Goal: Communication & Community: Connect with others

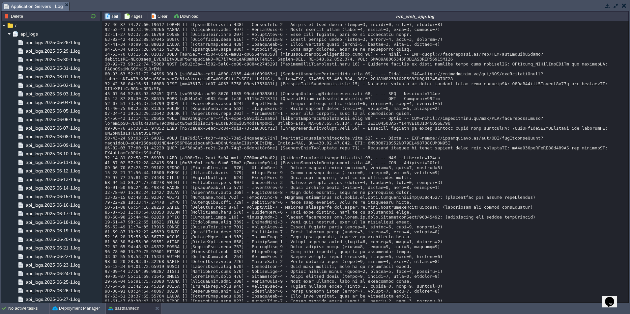
scroll to position [7454, 0]
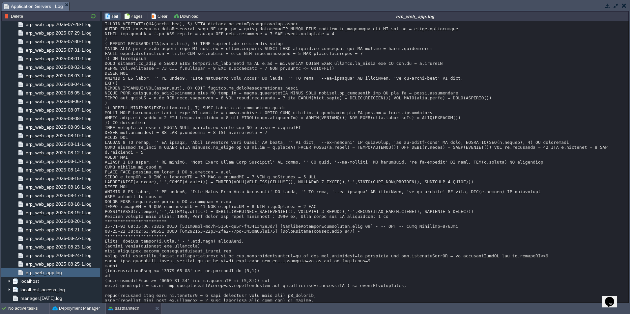
click at [613, 6] on button "button" at bounding box center [615, 6] width 6 height 6
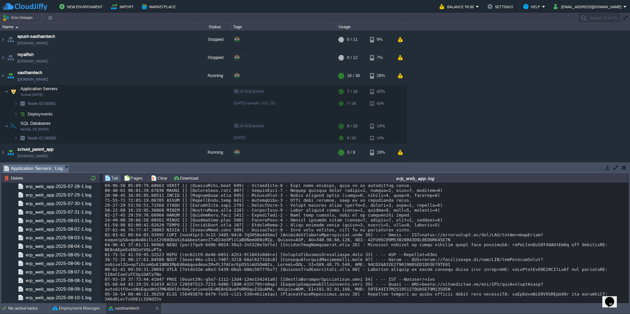
scroll to position [9216, 0]
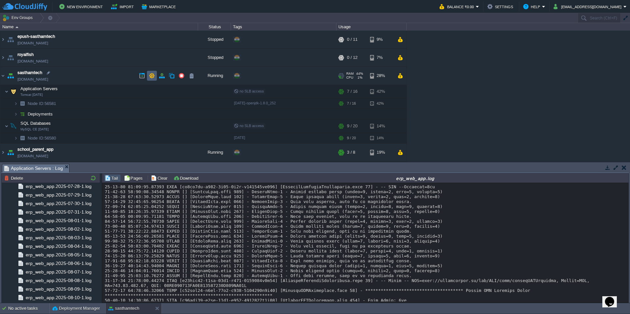
click at [149, 78] on td at bounding box center [152, 76] width 10 height 10
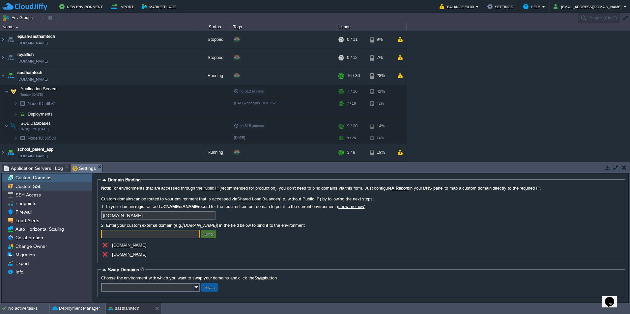
click at [55, 188] on div "Custom SSL" at bounding box center [47, 186] width 90 height 9
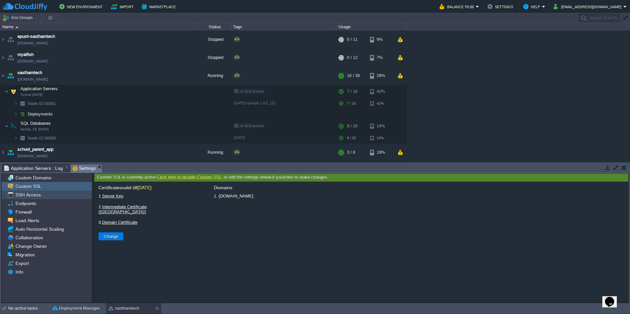
click at [57, 196] on div "SSH Access" at bounding box center [47, 195] width 90 height 9
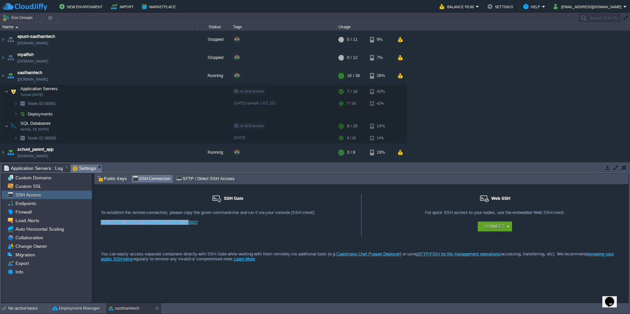
drag, startPoint x: 175, startPoint y: 222, endPoint x: 100, endPoint y: 227, distance: 74.6
click at [100, 227] on div "SSH Gate For remote connection you require SSH public key to be added to the ac…" at bounding box center [227, 215] width 267 height 42
copy link "ssh [EMAIL_ADDRESS][DOMAIN_NAME] -p 3022"
click at [203, 179] on span "SFTP / Direct SSH Access" at bounding box center [205, 178] width 58 height 7
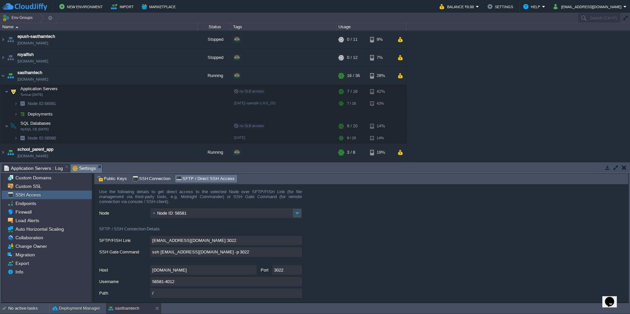
scroll to position [27, 0]
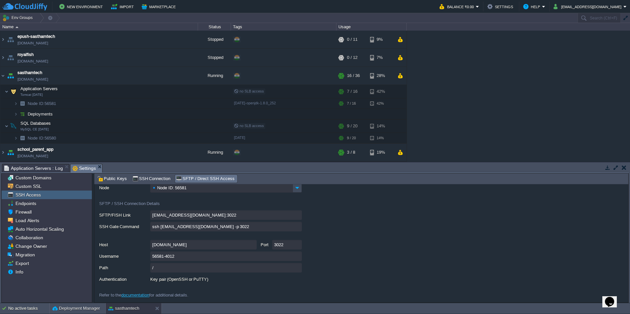
click at [170, 246] on input "[DOMAIN_NAME]" at bounding box center [203, 245] width 106 height 10
click at [177, 257] on input "56581-4012" at bounding box center [225, 257] width 151 height 10
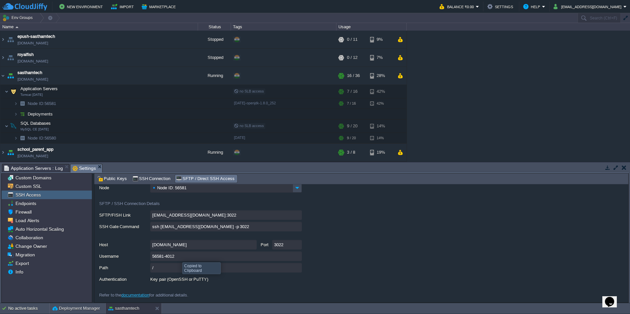
click at [177, 257] on input "56581-4012" at bounding box center [225, 257] width 151 height 10
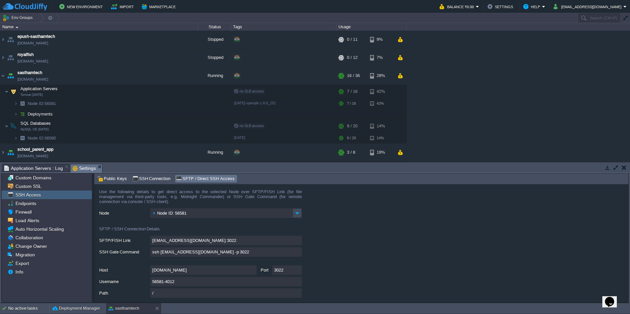
click at [130, 217] on label "Node" at bounding box center [124, 212] width 50 height 8
click at [150, 217] on input "Node ID: 56581" at bounding box center [221, 213] width 142 height 10
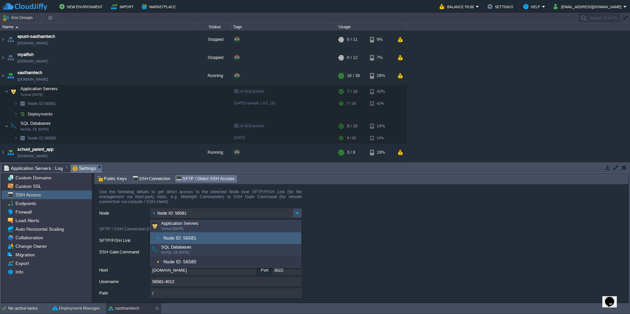
click at [392, 233] on form "Use the following details to get direct access to the selected Node over SFTP/F…" at bounding box center [361, 243] width 534 height 118
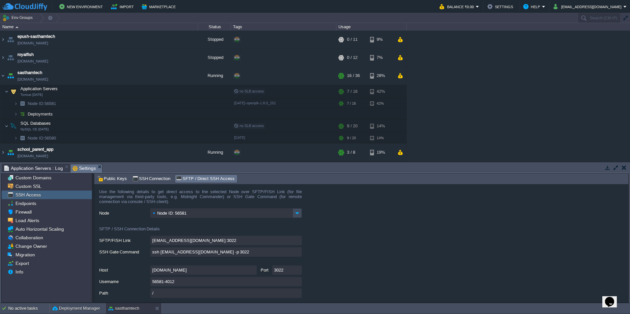
scroll to position [27, 0]
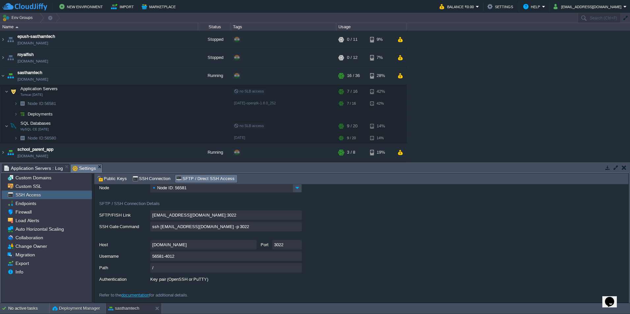
click at [136, 293] on link "documentation" at bounding box center [135, 295] width 28 height 5
click at [146, 176] on span "SSH Connection" at bounding box center [151, 178] width 38 height 7
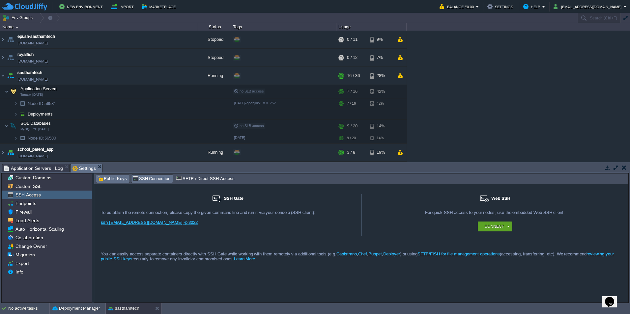
click at [108, 179] on span "Public Keys" at bounding box center [112, 178] width 30 height 7
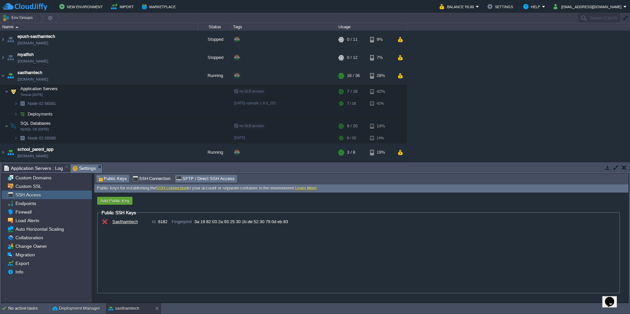
drag, startPoint x: 189, startPoint y: 178, endPoint x: 163, endPoint y: 209, distance: 40.0
click at [189, 178] on span "SFTP / Direct SSH Access" at bounding box center [205, 178] width 58 height 7
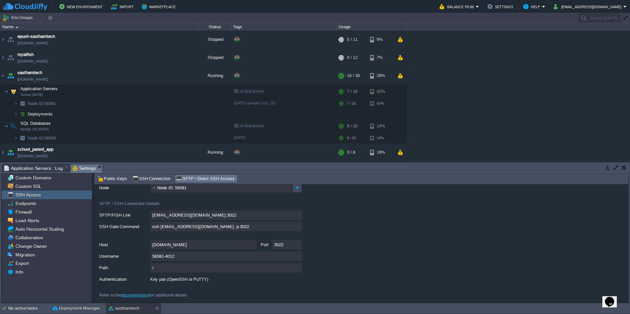
click at [195, 244] on input "[DOMAIN_NAME]" at bounding box center [203, 245] width 106 height 10
click at [175, 256] on input "56581-4012" at bounding box center [225, 257] width 151 height 10
click at [412, 275] on div "Key pair (OpenSSH or PuTTY)" at bounding box center [363, 280] width 529 height 10
click at [283, 245] on input "3022" at bounding box center [287, 245] width 30 height 10
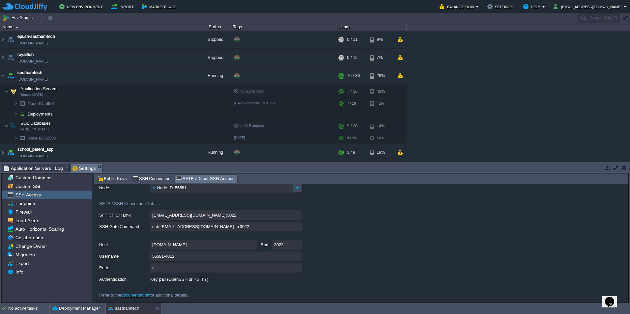
type textarea "3022"
click at [139, 92] on button "button" at bounding box center [139, 92] width 6 height 6
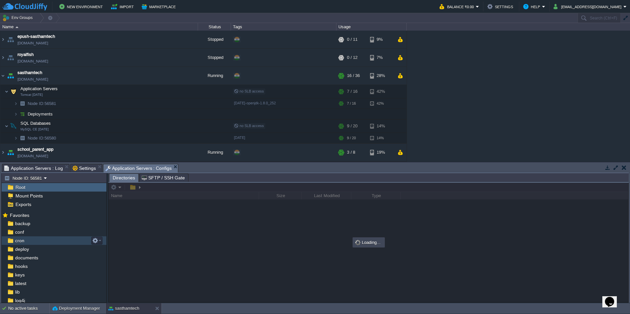
click at [44, 242] on div "cron" at bounding box center [54, 240] width 105 height 9
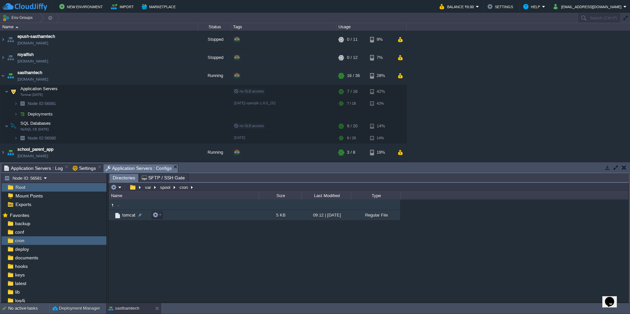
click at [127, 215] on span "tomcat" at bounding box center [128, 215] width 15 height 6
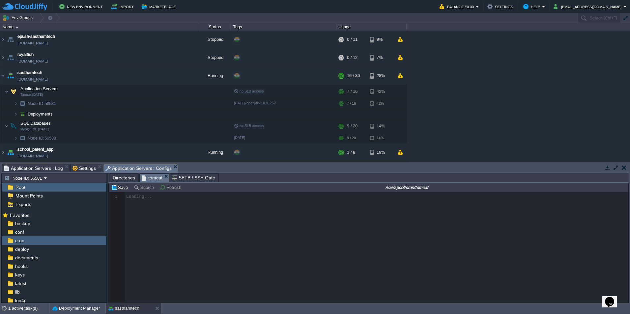
scroll to position [2, 0]
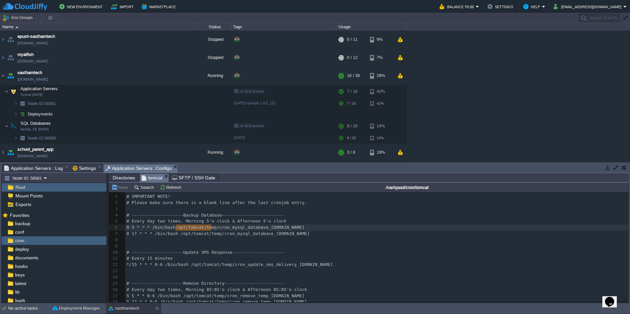
type textarea "/opt/tomcat/temp"
drag, startPoint x: 175, startPoint y: 228, endPoint x: 212, endPoint y: 229, distance: 37.2
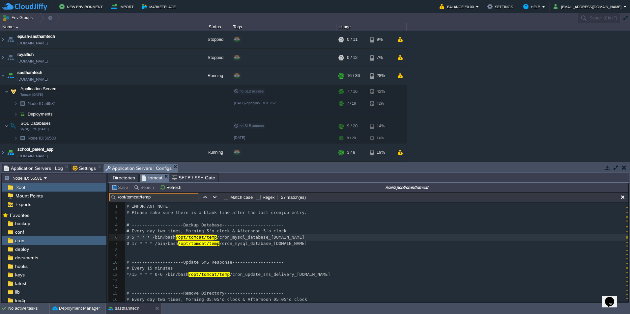
scroll to position [10, 0]
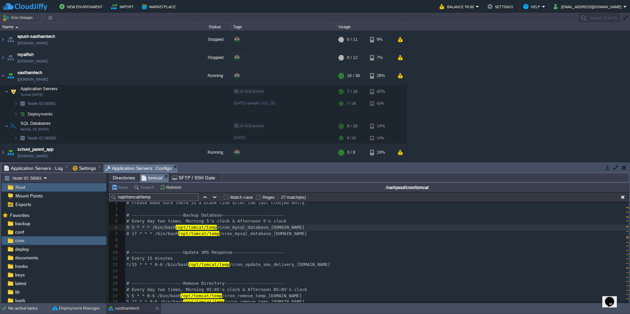
click at [167, 225] on div "x 1 # IMPORTANT NOTE! 2 # Please make sure there is a blank line after the last…" at bounding box center [376, 278] width 503 height 168
type textarea "/opt/tomcat/temp"
drag, startPoint x: 176, startPoint y: 228, endPoint x: 215, endPoint y: 228, distance: 38.9
type textarea "scripts"
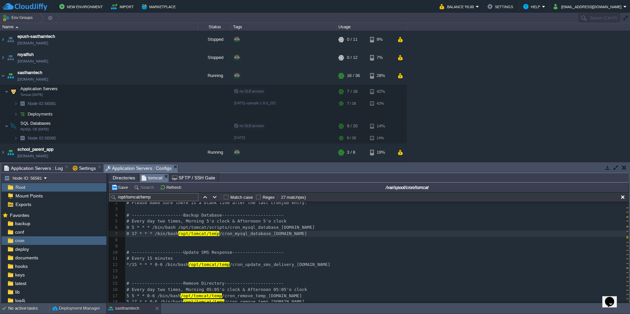
type textarea "temp"
paste textarea
type textarea "temp"
paste textarea
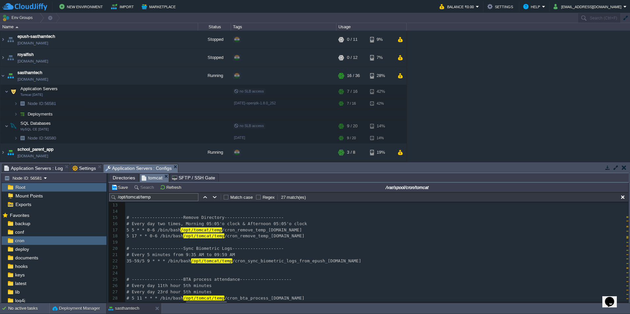
scroll to position [43, 0]
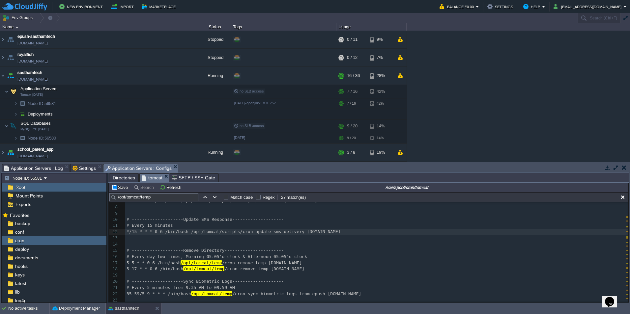
click at [125, 233] on pre "*/15 * * * 0-6 /bin/bash /opt/tomcat/scripts/cron_update_sms_delivery_[DOMAIN_N…" at bounding box center [376, 232] width 503 height 6
type textarea "#"
click at [211, 267] on div "xxxxxxxxxx 1 # IMPORTANT NOTE! 2 # Please make sure there is a blank line after…" at bounding box center [376, 279] width 503 height 236
type textarea "temp"
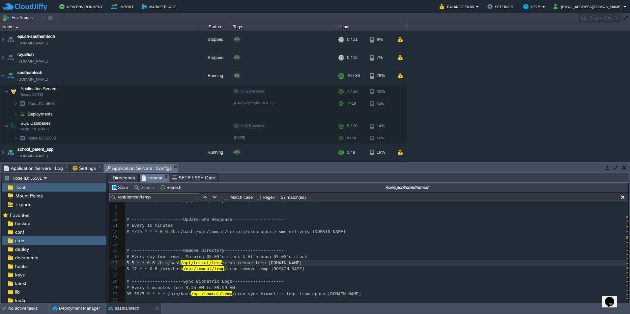
paste textarea
type textarea "temp"
paste textarea
type textarea "temp"
paste textarea
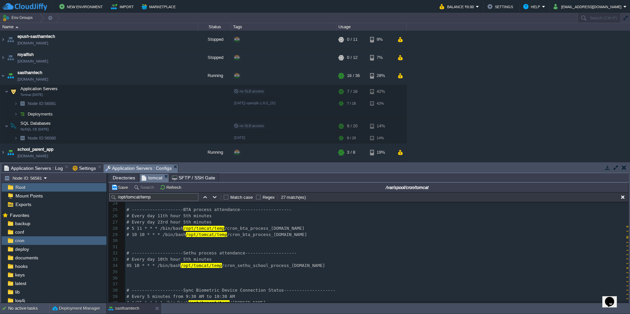
scroll to position [109, 0]
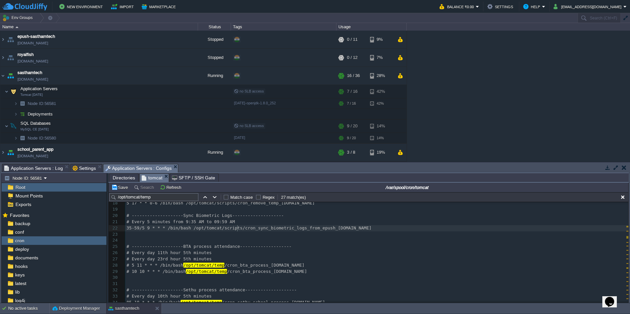
click at [218, 265] on div "xxxxxxxxxx 1 # IMPORTANT NOTE! 2 # Please make sure there is a blank line after…" at bounding box center [376, 262] width 503 height 335
type textarea "temp"
paste textarea
type textarea "temp"
paste textarea
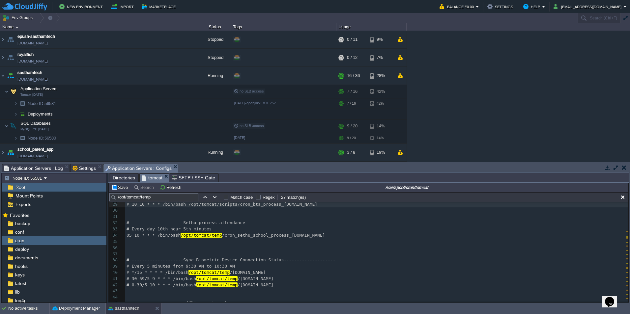
scroll to position [175, 0]
click at [217, 238] on span "/opt/tomcat/temp" at bounding box center [200, 236] width 41 height 5
type textarea "temp"
paste textarea
type textarea "temp"
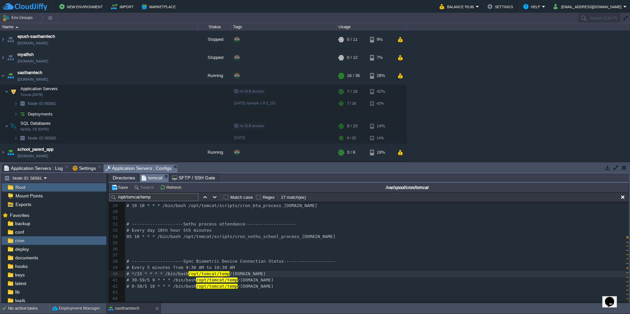
paste textarea
type textarea "temp"
paste textarea
type textarea "temp"
paste textarea
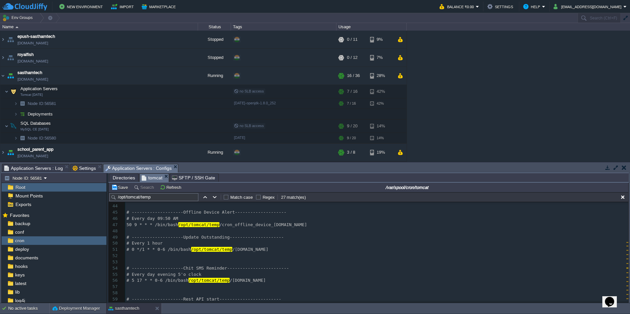
scroll to position [0, 0]
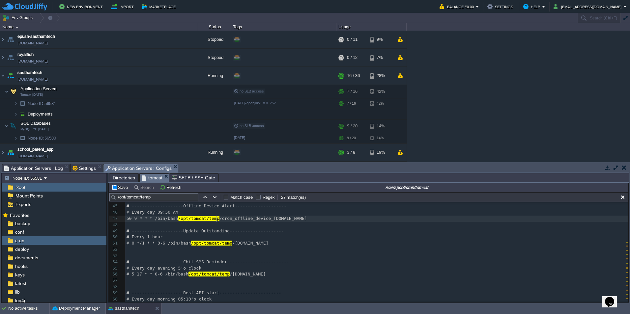
click at [216, 219] on div "xxxxxxxxxx 22 35-59/5 9 * * * /bin/bash /opt/tomcat/scripts/cron_sync_biometric…" at bounding box center [376, 210] width 503 height 298
type textarea "temp"
paste textarea
type textarea "temp"
paste textarea
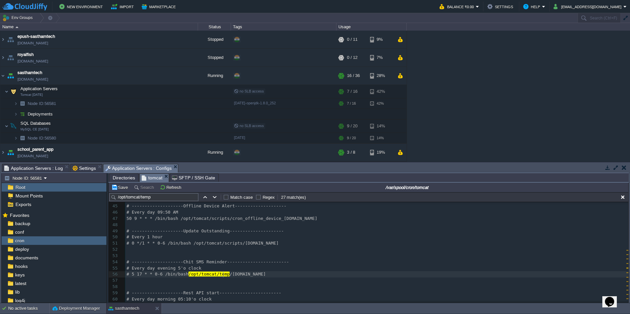
type textarea "temp"
paste textarea
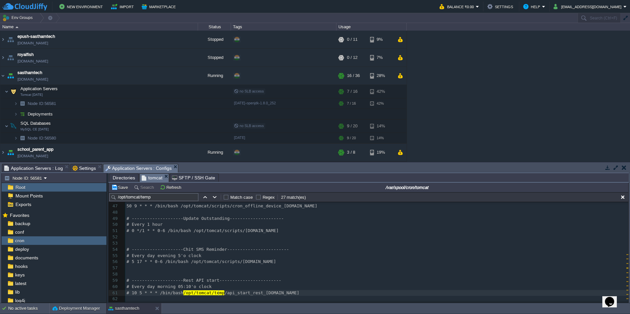
type textarea "temp"
paste textarea
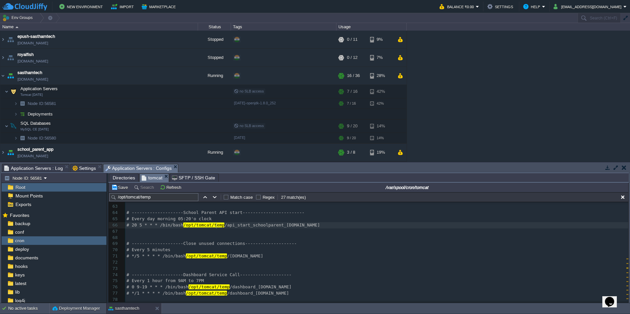
click at [217, 226] on div "xxxxxxxxxx 46 # Every day 09:50 AM 47 50 9 * * * /bin/bash /opt/tomcat/scripts/…" at bounding box center [376, 228] width 503 height 260
type textarea "temp"
paste textarea
type textarea "temp"
paste textarea
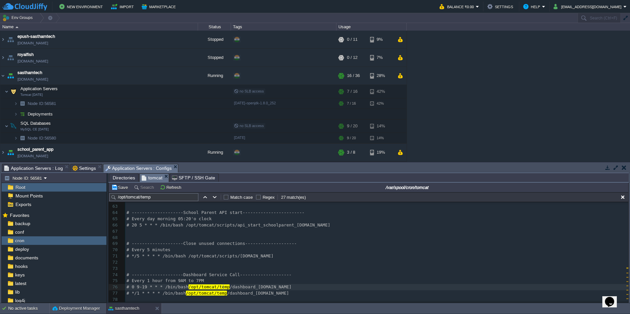
type textarea "temp"
paste textarea
type textarea "temp"
paste textarea
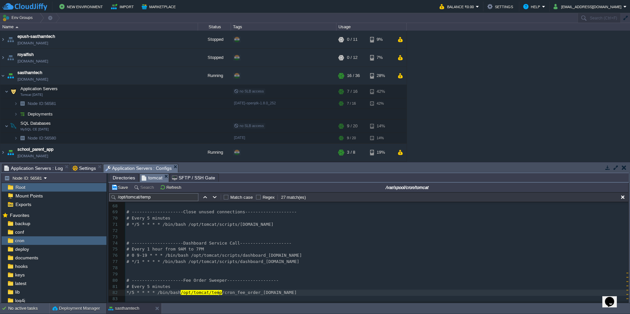
type textarea "temp"
paste textarea
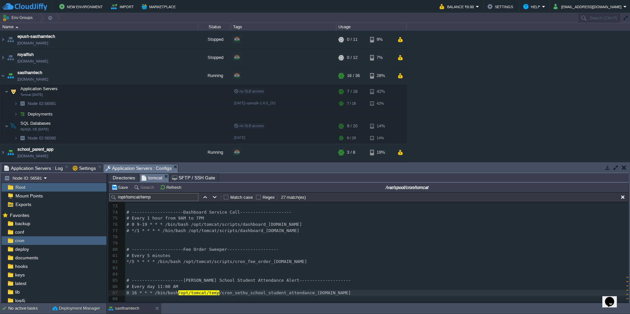
type textarea "temp"
paste textarea
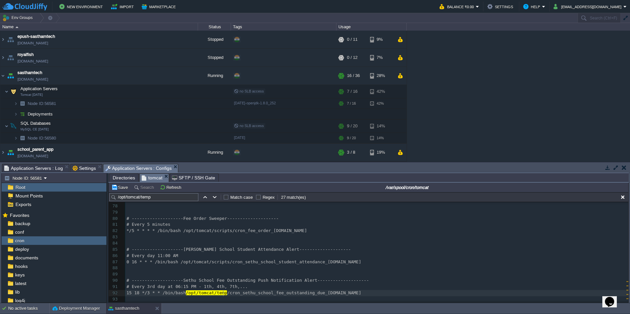
type textarea "temp"
paste textarea
type textarea "temp"
paste textarea
type textarea "/"
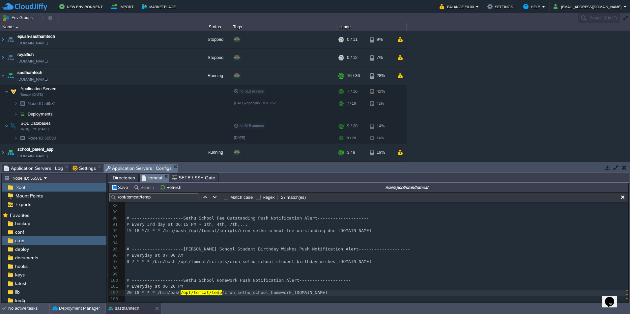
type textarea "temp"
paste textarea
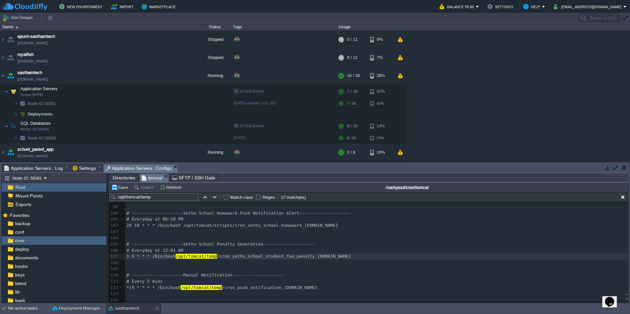
type textarea "temp"
paste textarea
type textarea "temp"
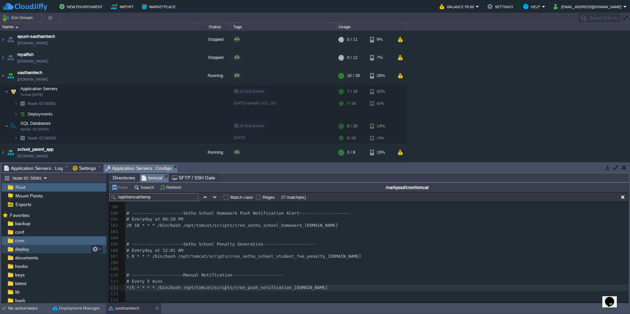
click at [26, 248] on span "deploy" at bounding box center [22, 249] width 16 height 6
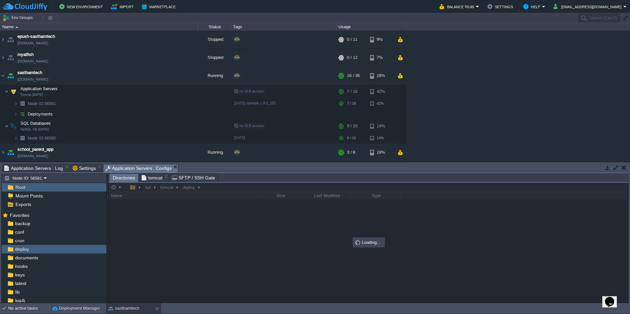
click at [167, 187] on div at bounding box center [368, 243] width 519 height 120
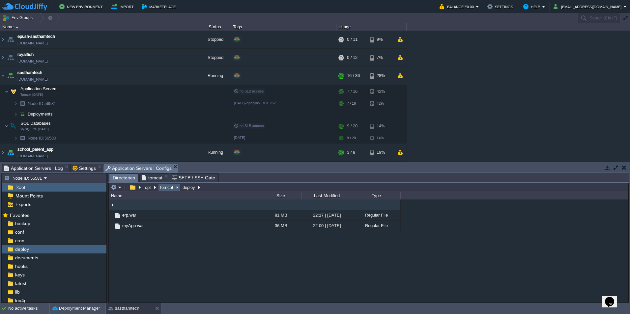
click at [167, 188] on button "tomcat" at bounding box center [167, 187] width 16 height 6
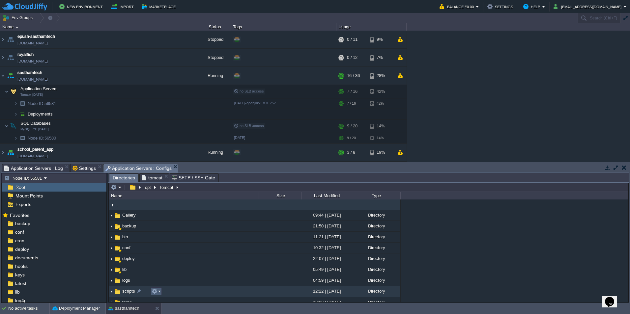
click at [160, 293] on em at bounding box center [155, 291] width 9 height 6
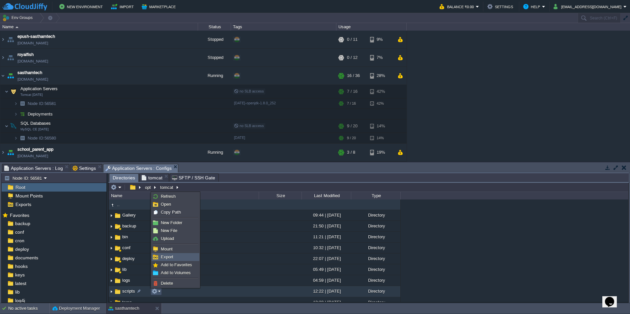
click at [177, 261] on li "Export" at bounding box center [175, 257] width 48 height 8
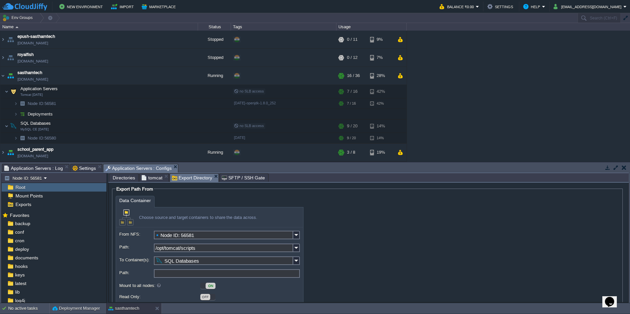
scroll to position [26, 0]
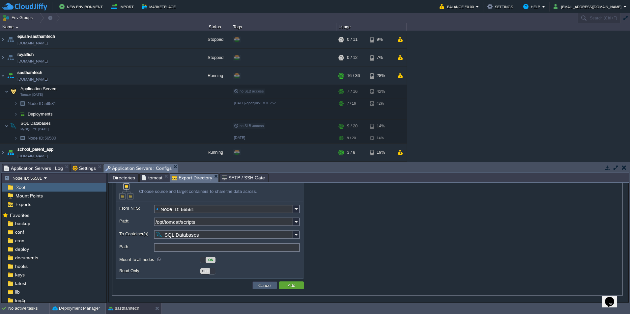
click at [260, 285] on button "Cancel" at bounding box center [264, 286] width 17 height 6
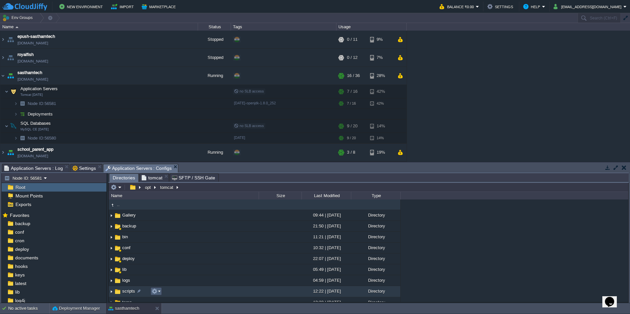
click at [158, 292] on em at bounding box center [155, 291] width 9 height 6
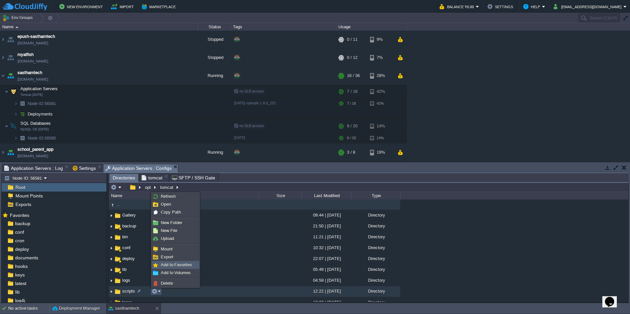
click at [169, 264] on span "Add to Favorites" at bounding box center [176, 264] width 31 height 5
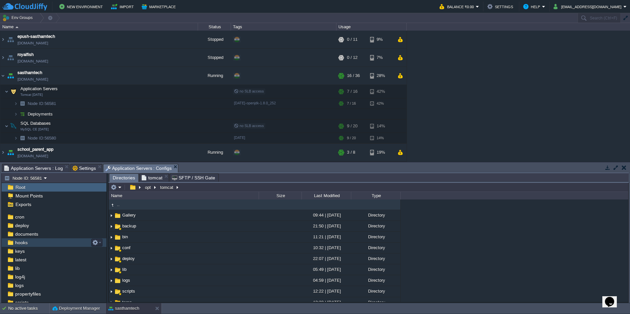
scroll to position [61, 0]
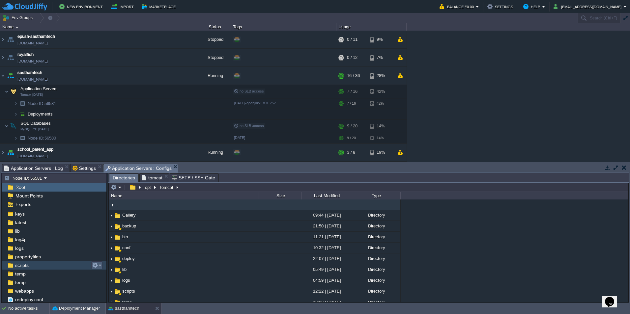
click at [99, 266] on em at bounding box center [96, 265] width 9 height 6
click at [57, 241] on div "log4j" at bounding box center [54, 239] width 105 height 9
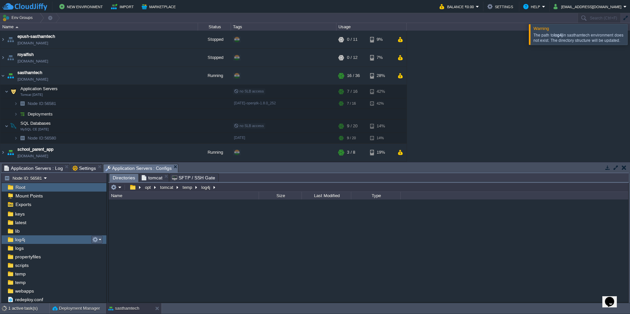
click at [100, 242] on em at bounding box center [96, 240] width 9 height 6
click at [107, 256] on span "Remove from Favorites" at bounding box center [123, 256] width 44 height 5
click at [44, 231] on div "latest" at bounding box center [54, 231] width 105 height 9
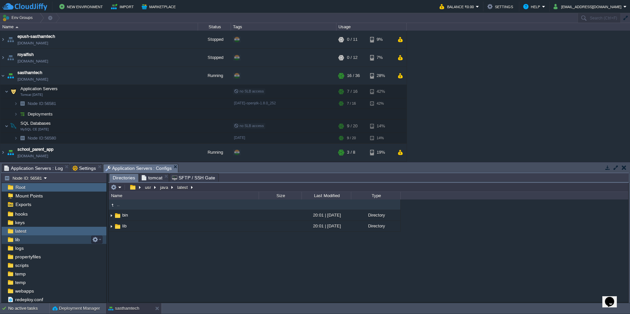
click at [49, 240] on div "lib" at bounding box center [54, 239] width 105 height 9
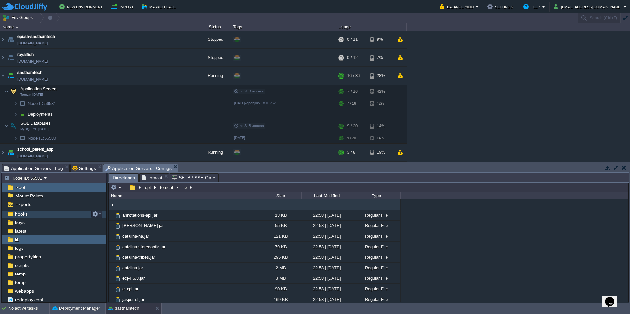
click at [57, 213] on div "hooks" at bounding box center [54, 214] width 105 height 9
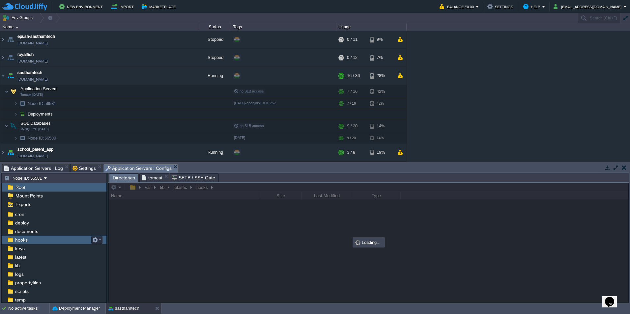
scroll to position [0, 0]
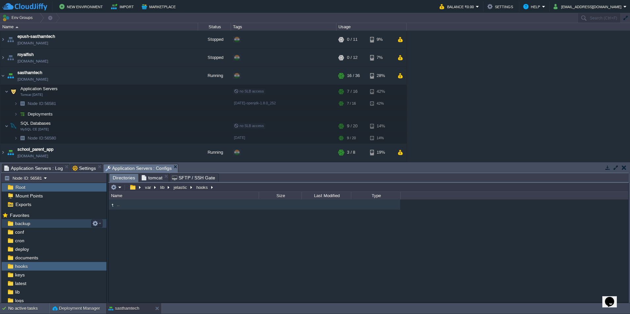
click at [55, 226] on div "backup" at bounding box center [54, 223] width 105 height 9
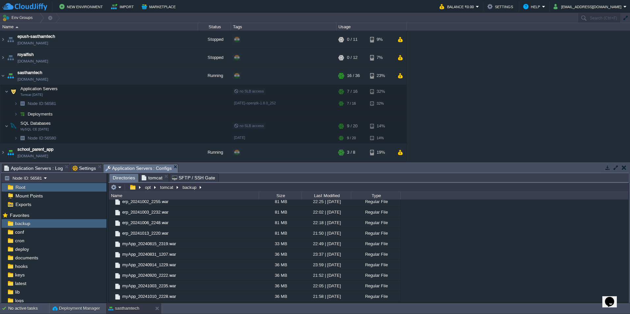
click at [11, 167] on span "Application Servers : Log" at bounding box center [33, 168] width 59 height 8
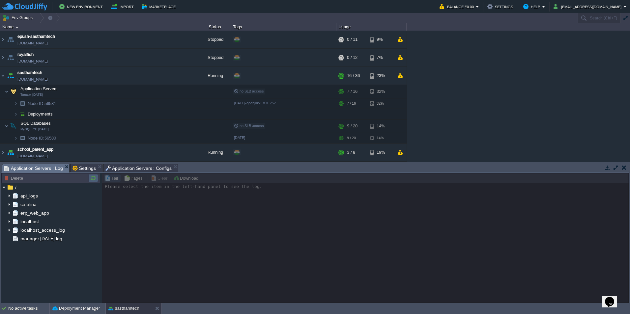
click at [92, 176] on button "button" at bounding box center [93, 178] width 8 height 6
click at [8, 195] on img at bounding box center [9, 196] width 5 height 9
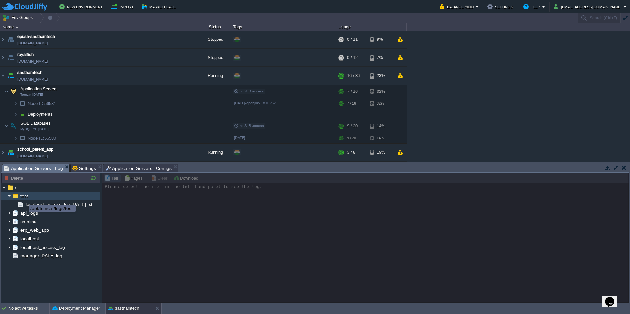
drag, startPoint x: 24, startPoint y: 199, endPoint x: 16, endPoint y: 198, distance: 7.8
click at [16, 198] on img at bounding box center [15, 196] width 7 height 9
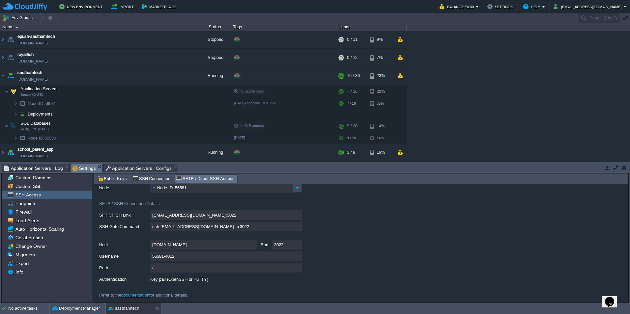
click at [79, 169] on span "Settings" at bounding box center [83, 168] width 23 height 8
click at [124, 170] on span "Application Servers : Configs" at bounding box center [138, 168] width 67 height 8
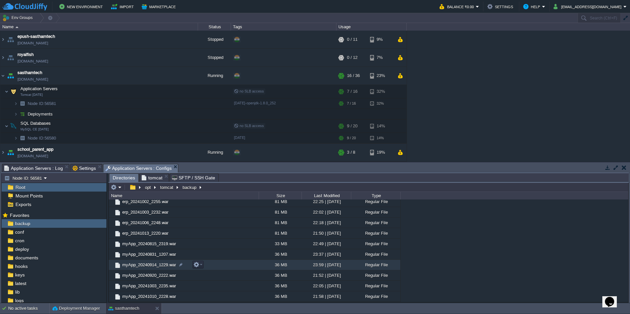
scroll to position [61, 0]
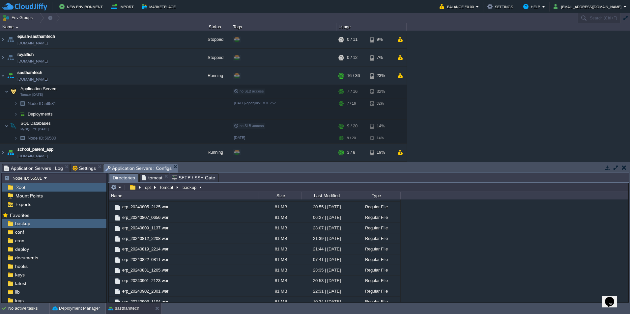
click at [149, 177] on span "tomcat" at bounding box center [152, 178] width 21 height 8
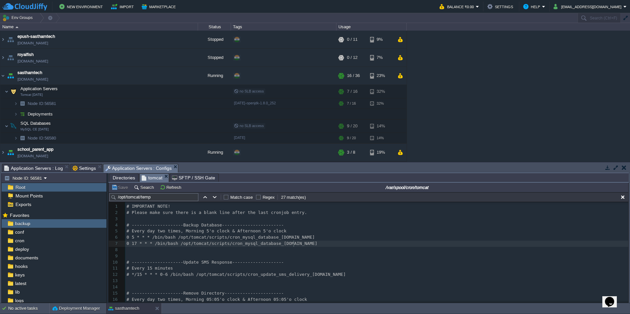
scroll to position [2, 0]
click at [377, 244] on pre "0 17 * * * /bin/bash /opt/tomcat/scripts/cron_mysql_database_[DOMAIN_NAME]" at bounding box center [376, 244] width 503 height 6
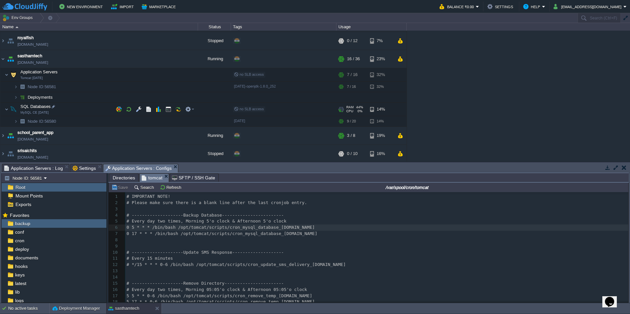
scroll to position [18, 0]
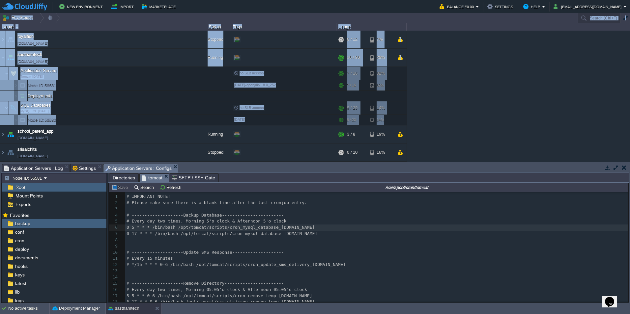
click at [0, 134] on html "New Environment Import Marketplace Bonus ₹0.00 Upgrade Account Balance ₹0.00 Se…" at bounding box center [315, 157] width 630 height 314
drag, startPoint x: -1, startPoint y: 134, endPoint x: 4, endPoint y: 135, distance: 4.4
click at [4, 135] on img at bounding box center [2, 134] width 5 height 18
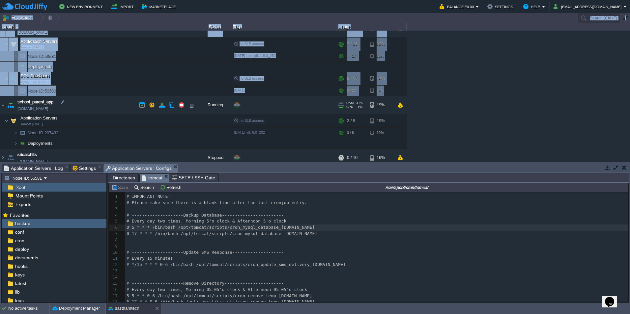
scroll to position [53, 0]
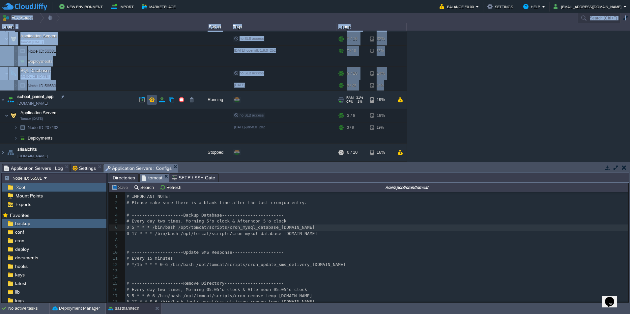
click at [152, 101] on button "button" at bounding box center [152, 100] width 6 height 6
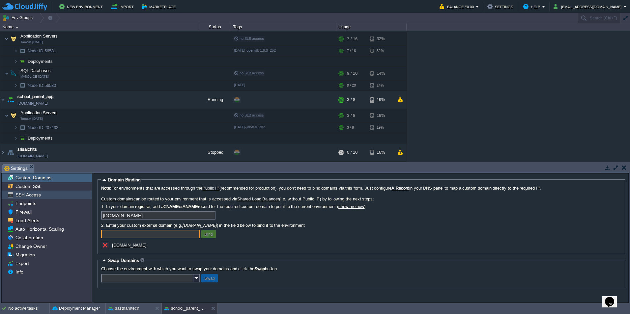
click at [40, 196] on div "SSH Access" at bounding box center [47, 195] width 90 height 9
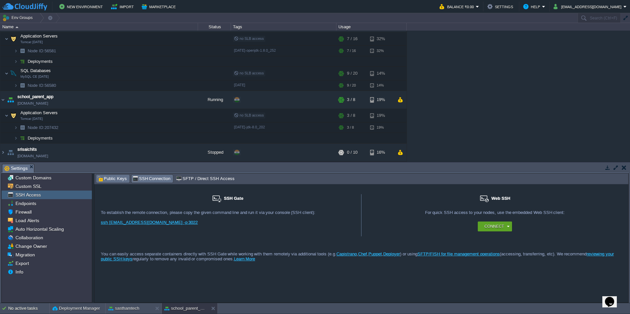
click at [108, 182] on span "Public Keys" at bounding box center [112, 178] width 30 height 7
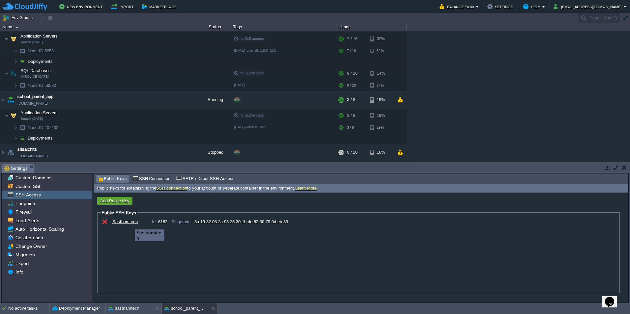
click at [130, 224] on div "Sasthamtech" at bounding box center [128, 221] width 33 height 5
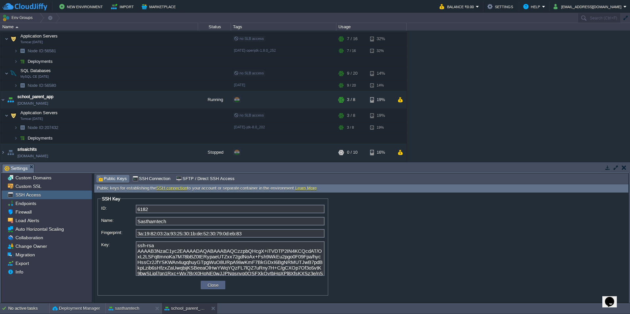
scroll to position [10, 0]
click at [217, 285] on button "Close" at bounding box center [212, 285] width 15 height 6
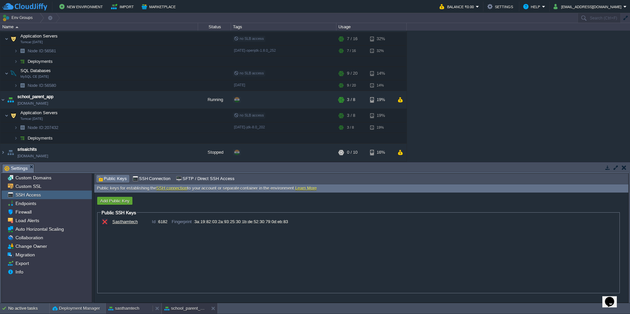
click at [120, 310] on button "sasthamtech" at bounding box center [123, 308] width 31 height 7
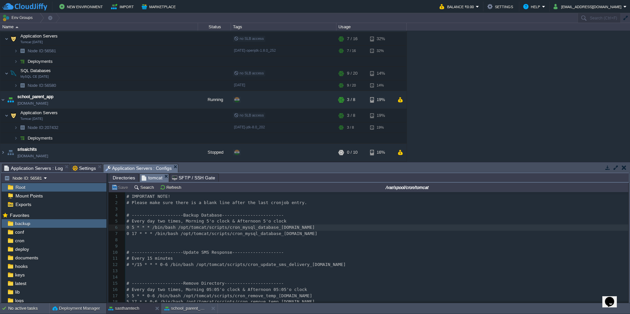
click at [83, 172] on span "Settings" at bounding box center [83, 168] width 23 height 8
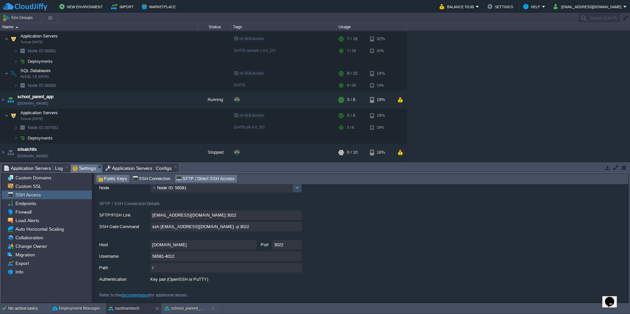
click at [113, 179] on span "Public Keys" at bounding box center [112, 178] width 30 height 7
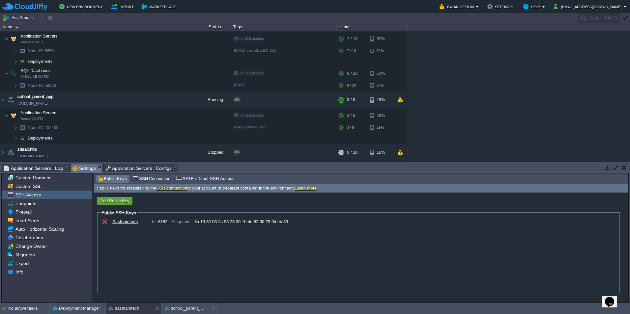
click at [121, 223] on div "Sasthamtech" at bounding box center [128, 221] width 33 height 5
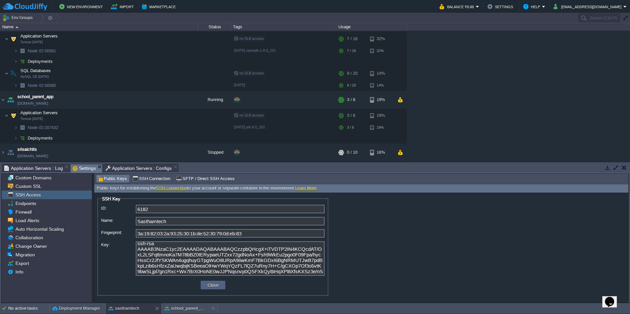
scroll to position [0, 0]
click at [389, 241] on form "SSH Key ID: 6182 Name: Sasthamtech Fingerprint: 3a:19:82:03:2a:93:25:30:1b:de:5…" at bounding box center [361, 248] width 534 height 110
click at [210, 286] on button "Close" at bounding box center [212, 285] width 15 height 6
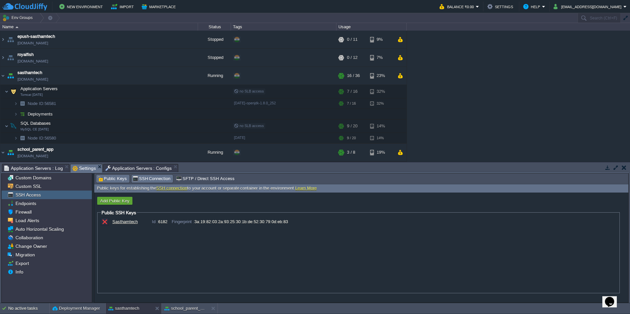
click at [143, 175] on div "SSH Connection" at bounding box center [152, 179] width 42 height 8
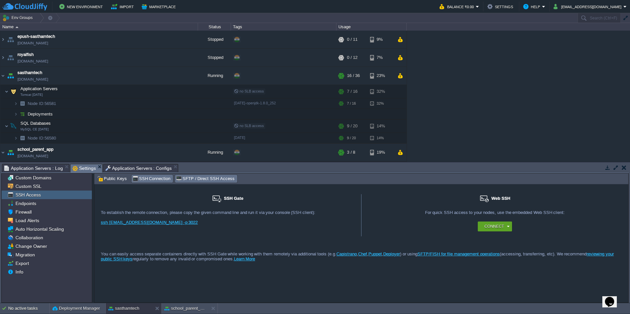
click at [189, 176] on span "SFTP / Direct SSH Access" at bounding box center [205, 178] width 58 height 7
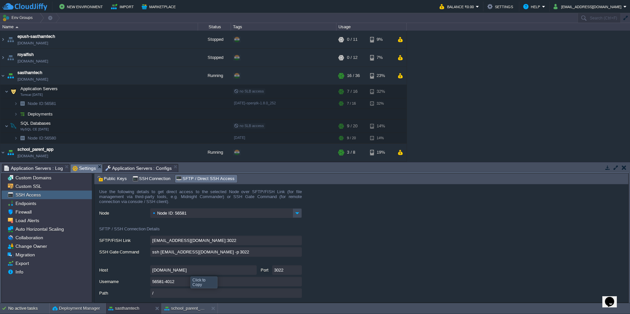
scroll to position [27, 0]
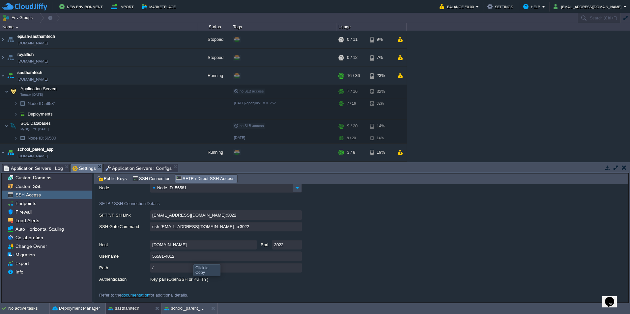
click at [188, 253] on input "56581-4012" at bounding box center [225, 257] width 151 height 10
click at [178, 307] on button "school_parent_app" at bounding box center [184, 308] width 41 height 7
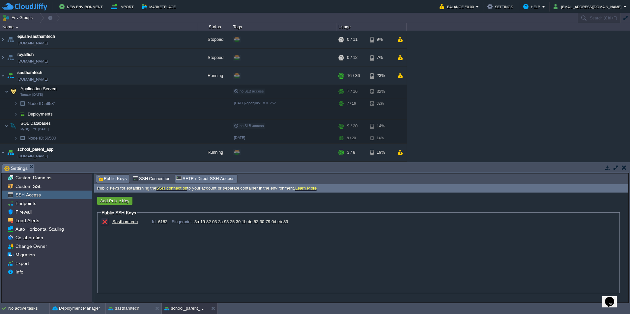
click at [206, 177] on span "SFTP / Direct SSH Access" at bounding box center [205, 178] width 58 height 7
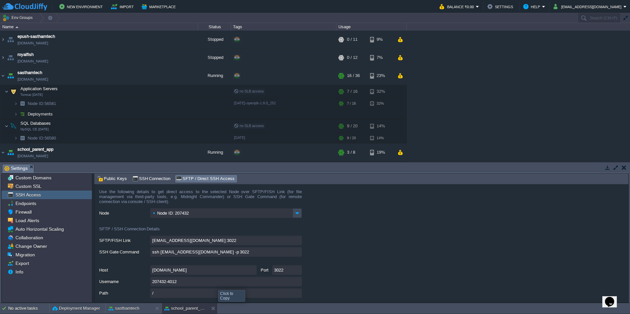
click at [296, 284] on input "207432-4012" at bounding box center [225, 282] width 151 height 10
type textarea "207432-4012"
click at [35, 204] on span "Endpoints" at bounding box center [25, 204] width 23 height 6
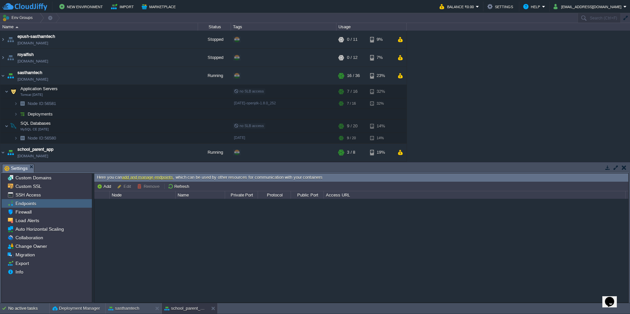
click at [144, 179] on link "add and manage endpoints" at bounding box center [147, 177] width 51 height 5
click at [123, 309] on button "sasthamtech" at bounding box center [123, 308] width 31 height 7
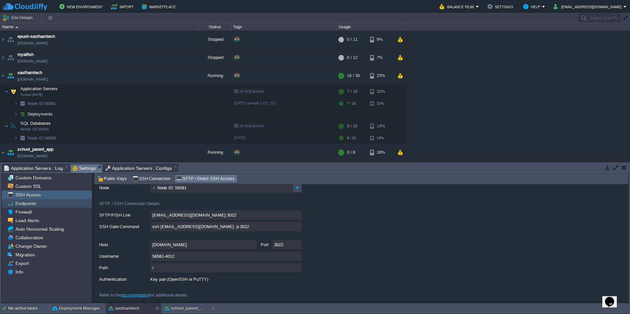
click at [37, 207] on div "Endpoints" at bounding box center [47, 203] width 90 height 9
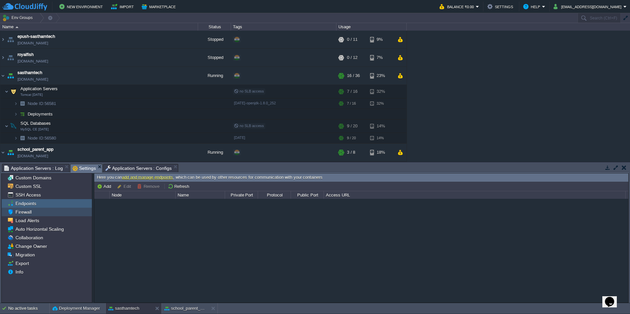
click at [44, 212] on div "Firewall" at bounding box center [47, 212] width 90 height 9
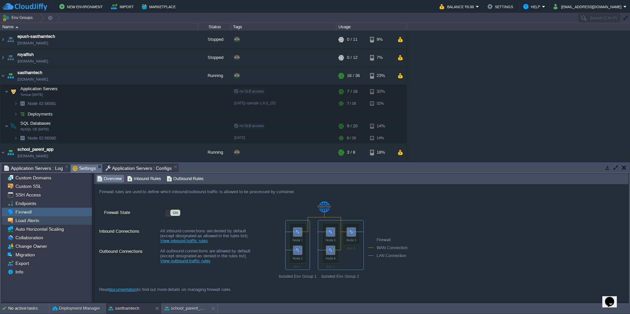
click at [49, 224] on div "Load Alerts" at bounding box center [47, 220] width 90 height 9
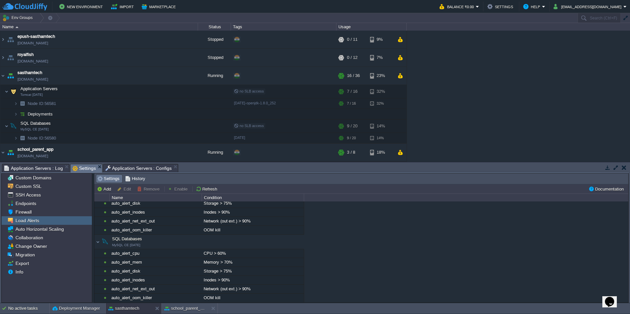
scroll to position [35, 0]
click at [51, 236] on div "Collaboration" at bounding box center [47, 237] width 90 height 9
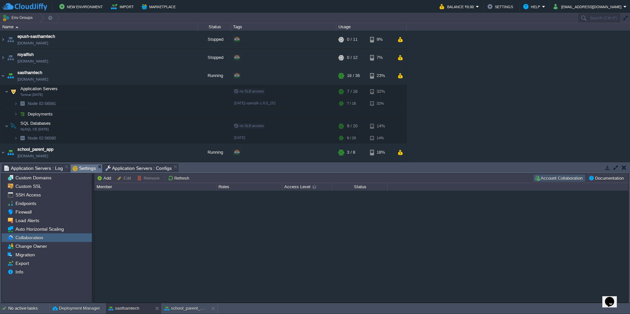
click at [567, 176] on button "Account Collaboration" at bounding box center [559, 178] width 50 height 6
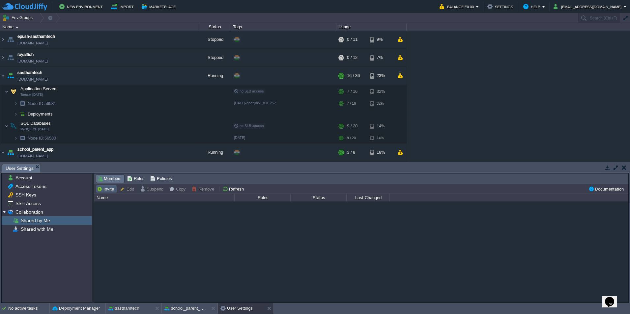
click at [108, 186] on button "Invite" at bounding box center [106, 189] width 19 height 6
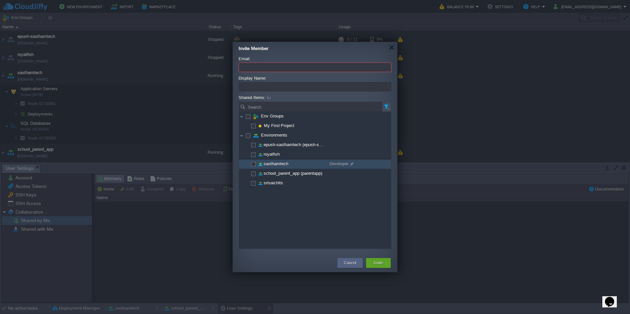
click at [254, 164] on span at bounding box center [252, 163] width 1 height 5
click at [351, 165] on span at bounding box center [350, 164] width 5 height 9
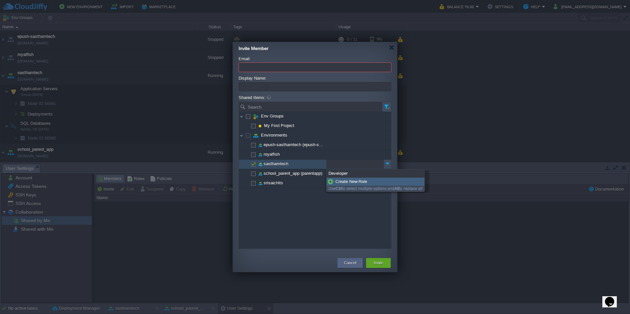
click at [309, 229] on div "Env Groups Developer My First Project Developer Environments Developer epush-sa…" at bounding box center [315, 180] width 152 height 137
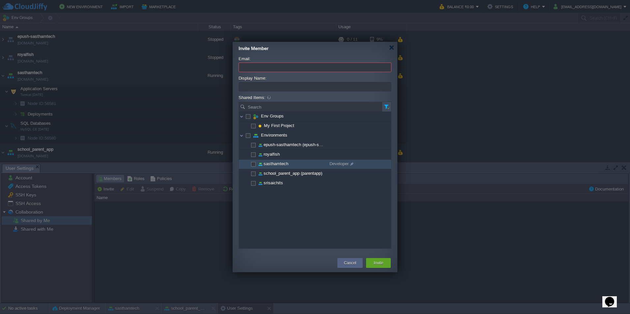
click at [254, 166] on span at bounding box center [252, 163] width 1 height 5
checkbox input "true"
click at [301, 70] on input "Email:" at bounding box center [314, 68] width 153 height 10
type input "[EMAIL_ADDRESS][DOMAIN_NAME]"
click at [280, 88] on input "Display Name:" at bounding box center [314, 87] width 153 height 10
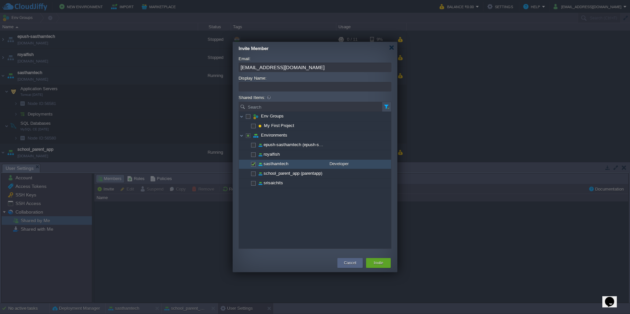
type input "S"
type input "Sastham Admin"
click at [378, 261] on button "Invite" at bounding box center [378, 263] width 10 height 7
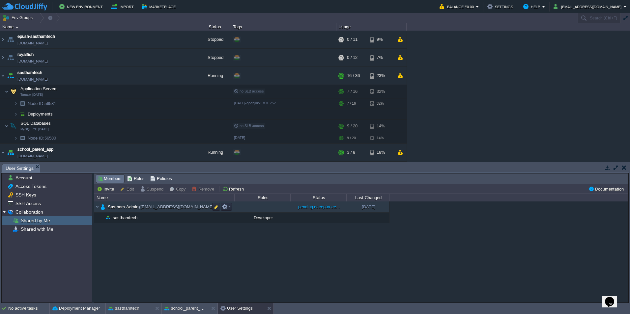
click at [194, 205] on td "Sastham Admin ([EMAIL_ADDRESS][DOMAIN_NAME])" at bounding box center [164, 207] width 140 height 11
click at [230, 206] on em at bounding box center [226, 207] width 9 height 6
click at [240, 234] on span "Remove" at bounding box center [239, 232] width 16 height 5
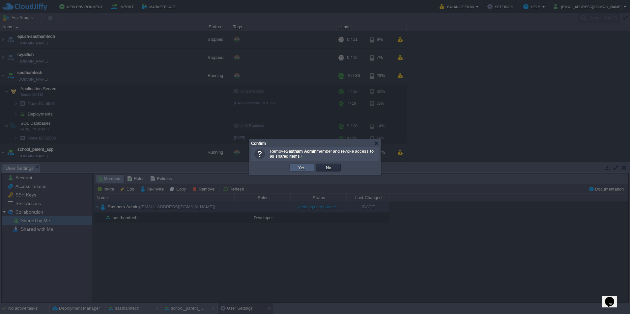
click at [293, 169] on td "Yes" at bounding box center [301, 168] width 25 height 8
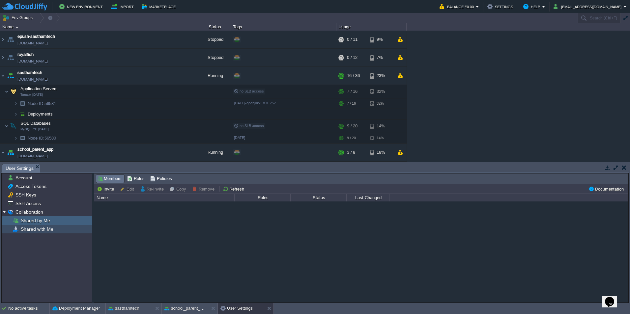
click at [38, 230] on span "Shared with Me" at bounding box center [36, 229] width 35 height 6
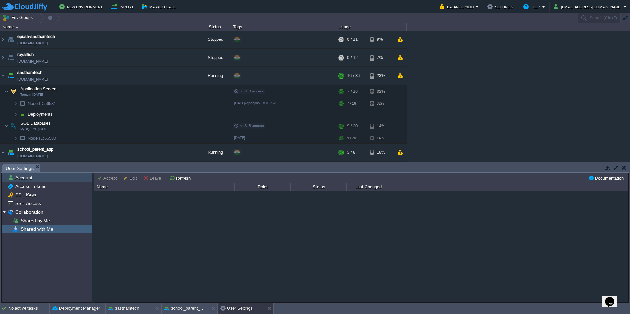
click at [34, 180] on div "Account" at bounding box center [47, 178] width 90 height 9
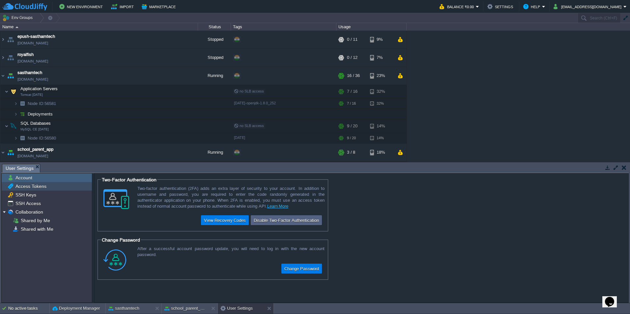
click at [52, 184] on div "Access Tokens" at bounding box center [47, 186] width 90 height 9
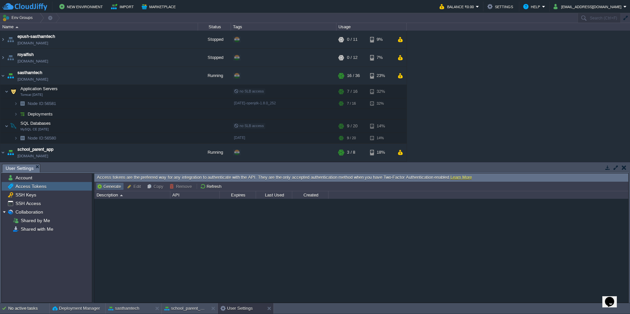
click at [111, 188] on button "Generate" at bounding box center [110, 186] width 26 height 6
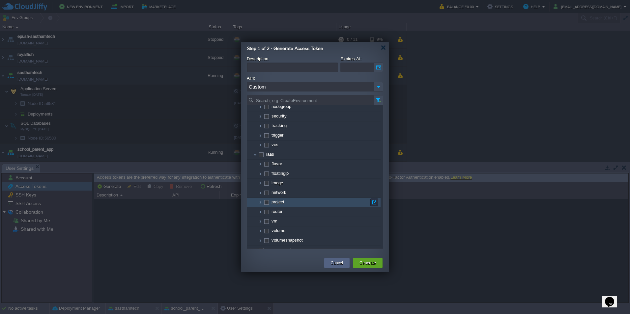
scroll to position [0, 0]
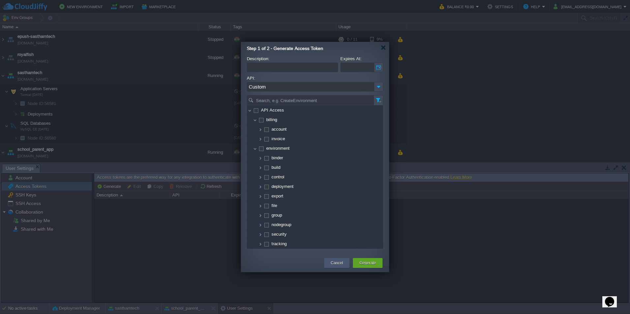
click at [335, 265] on button "Cancel" at bounding box center [337, 263] width 12 height 7
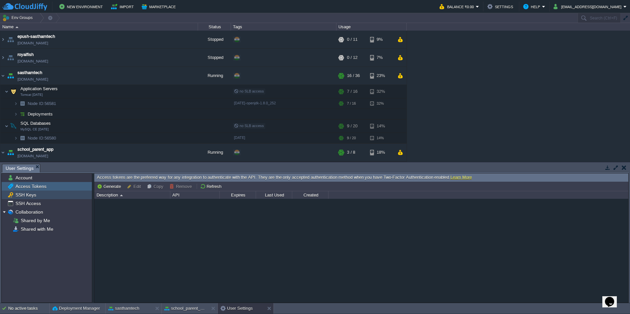
click at [38, 194] on div "SSH Keys" at bounding box center [47, 195] width 90 height 9
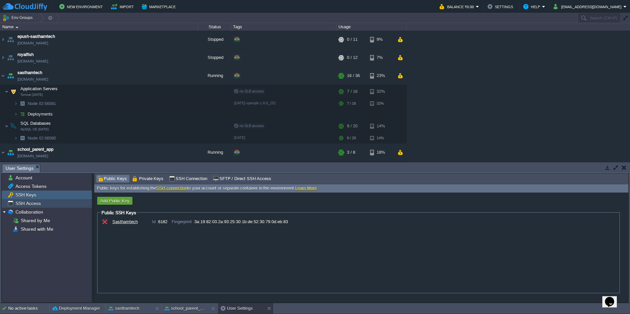
click at [41, 206] on div "SSH Access" at bounding box center [47, 203] width 90 height 9
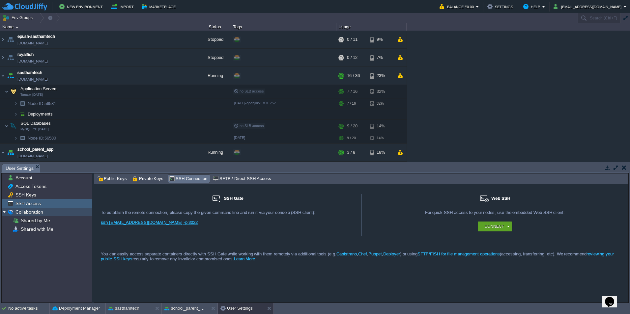
click at [43, 214] on div "Collaboration" at bounding box center [47, 212] width 90 height 9
drag, startPoint x: 128, startPoint y: 312, endPoint x: 136, endPoint y: 310, distance: 8.2
click at [128, 312] on div "sasthamtech" at bounding box center [129, 308] width 47 height 11
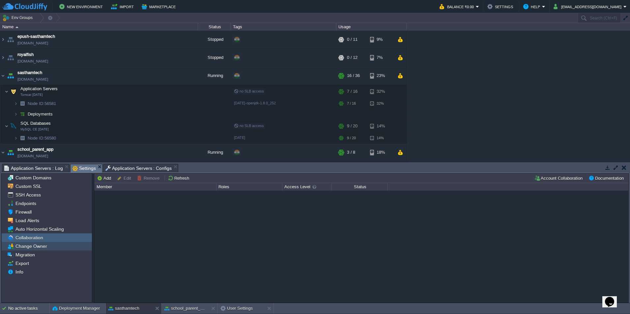
click at [45, 248] on span "Change Owner" at bounding box center [31, 246] width 34 height 6
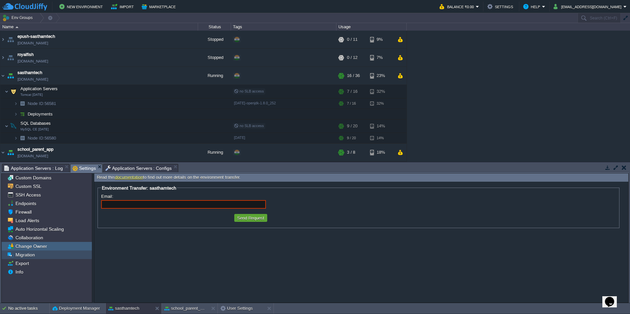
click at [47, 256] on div "Migration" at bounding box center [47, 255] width 90 height 9
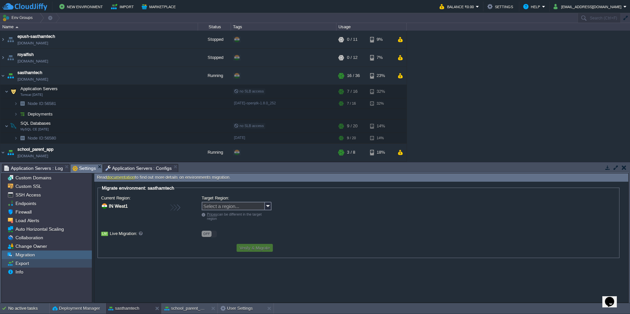
click at [46, 261] on div "Export" at bounding box center [47, 263] width 90 height 9
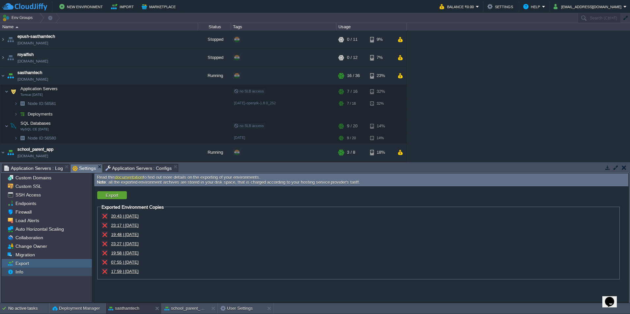
click at [25, 273] on div "Info" at bounding box center [47, 272] width 90 height 9
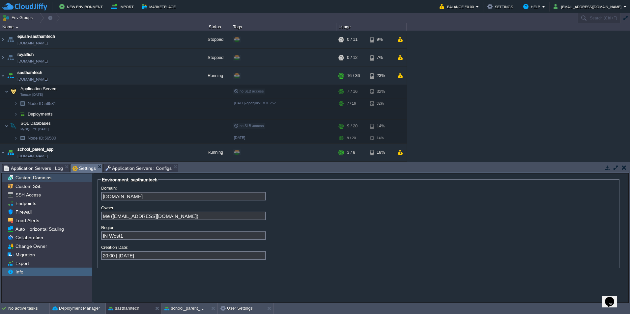
click at [33, 181] on span "Custom Domains" at bounding box center [33, 178] width 38 height 6
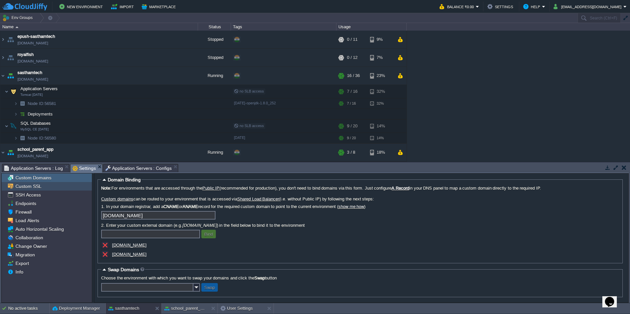
click at [38, 188] on span "Custom SSL" at bounding box center [28, 186] width 28 height 6
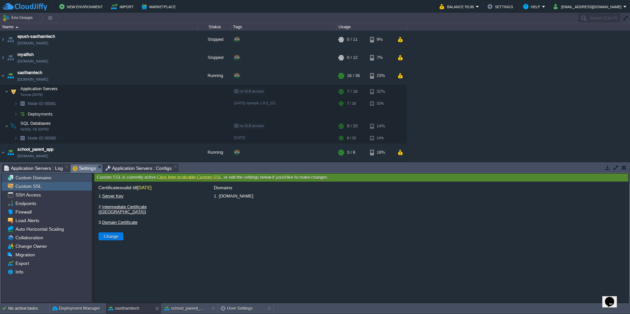
click at [39, 176] on span "Custom Domains" at bounding box center [33, 178] width 38 height 6
